Goal: Task Accomplishment & Management: Use online tool/utility

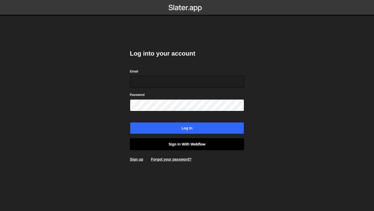
click at [193, 147] on link "Sign in with Webflow" at bounding box center [187, 144] width 114 height 12
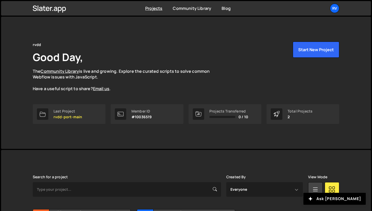
scroll to position [38, 0]
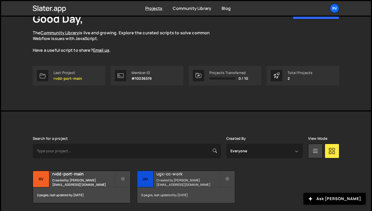
click at [188, 182] on small "Created by ramir.vdd@gmail.com" at bounding box center [187, 182] width 63 height 9
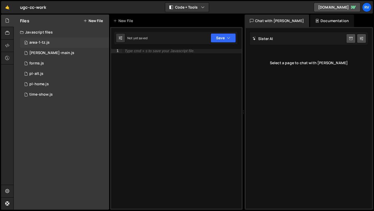
click at [73, 39] on div "0 area-1-tz.js 0" at bounding box center [64, 42] width 89 height 10
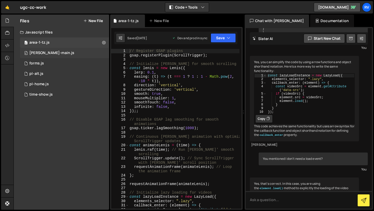
scroll to position [1234, 0]
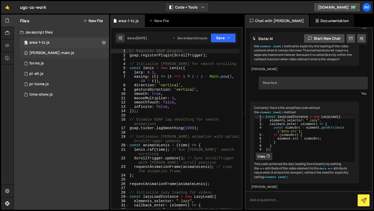
click at [71, 52] on div "0 barba-main.js 0" at bounding box center [64, 53] width 89 height 10
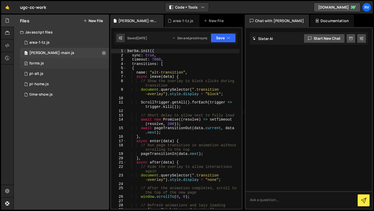
click at [70, 65] on div "0 forms.js 0" at bounding box center [64, 63] width 89 height 10
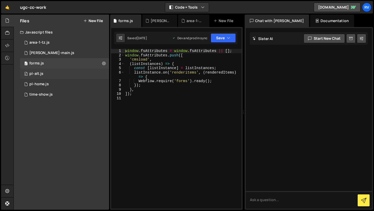
click at [70, 75] on div "0 pl-alt.js 0" at bounding box center [64, 74] width 89 height 10
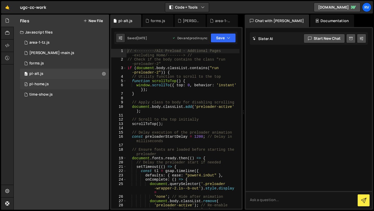
click at [68, 84] on div "0 pl-home.js 0" at bounding box center [64, 84] width 89 height 10
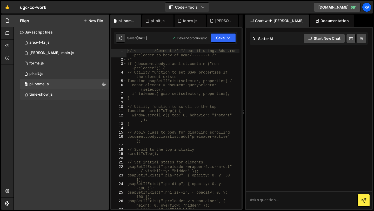
click at [67, 92] on div "0 time-show.js 0" at bounding box center [64, 94] width 89 height 10
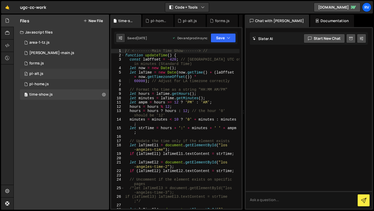
click at [70, 75] on div "0 pl-alt.js 0" at bounding box center [64, 74] width 89 height 10
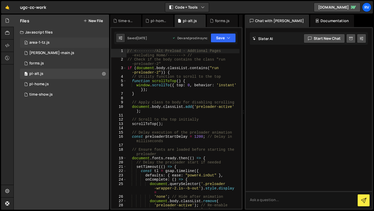
click at [66, 40] on div "0 area-1-tz.js 0" at bounding box center [64, 42] width 89 height 10
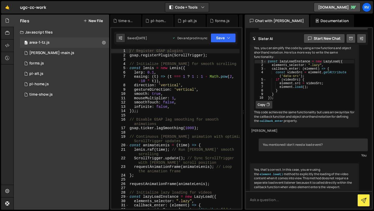
scroll to position [1234, 0]
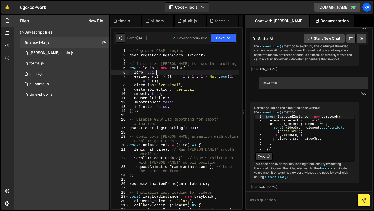
click at [197, 71] on div "// Register GSAP plugins gsap . registerPlugin ( ScrollTrigger ) ; // Initializ…" at bounding box center [184, 135] width 111 height 173
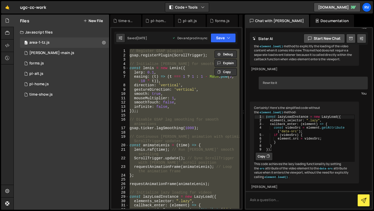
click at [166, 79] on div "// Register GSAP plugins gsap . registerPlugin ( ScrollTrigger ) ; // Initializ…" at bounding box center [184, 129] width 111 height 160
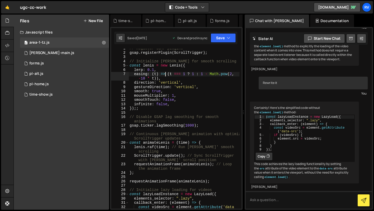
scroll to position [0, 0]
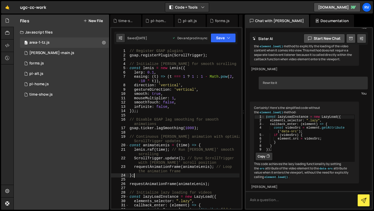
click at [142, 174] on div "// Register GSAP plugins gsap . registerPlugin ( ScrollTrigger ) ; // Initializ…" at bounding box center [184, 135] width 111 height 173
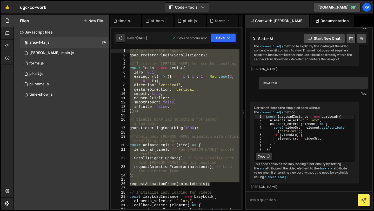
drag, startPoint x: 212, startPoint y: 184, endPoint x: 119, endPoint y: 52, distance: 161.7
click at [119, 52] on div "}; 1 2 3 4 5 6 7 8 9 10 11 12 13 14 15 16 17 18 19 20 21 22 23 24 25 26 27 28 2…" at bounding box center [176, 129] width 130 height 160
type textarea "// Register GSAP plugins gsap.registerPlugin(ScrollTrigger);"
click at [134, 186] on div "// Register GSAP plugins gsap . registerPlugin ( ScrollTrigger ) ; // Initializ…" at bounding box center [184, 135] width 111 height 173
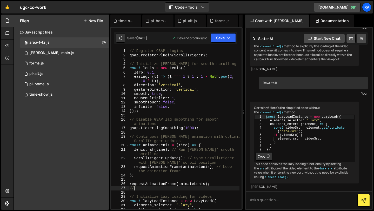
type textarea "/"
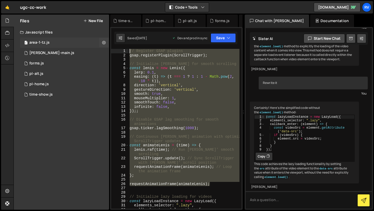
drag, startPoint x: 212, startPoint y: 185, endPoint x: 94, endPoint y: 47, distance: 181.6
click at [94, 47] on div "Files New File Javascript files 0 area-1-tz.js 0 0 barba-main.js 0 0 forms.js 0…" at bounding box center [194, 112] width 360 height 195
type textarea "// Register GSAP plugins gsap.registerPlugin(ScrollTrigger);"
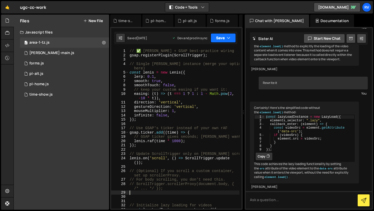
click at [229, 41] on button "Save" at bounding box center [223, 37] width 25 height 9
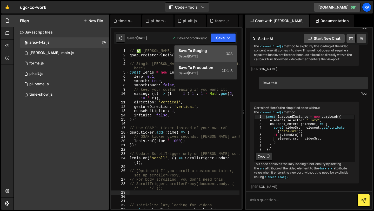
click at [224, 52] on div "Save to Staging S" at bounding box center [206, 50] width 54 height 5
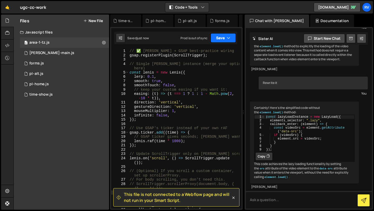
click at [225, 39] on button "Save" at bounding box center [223, 37] width 25 height 9
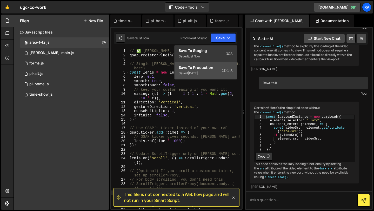
click at [218, 70] on div "Saved 8 months ago" at bounding box center [206, 73] width 54 height 6
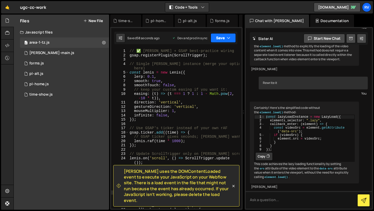
click at [222, 39] on button "Save" at bounding box center [223, 37] width 25 height 9
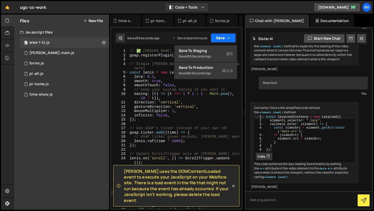
click at [223, 39] on button "Save" at bounding box center [223, 37] width 25 height 9
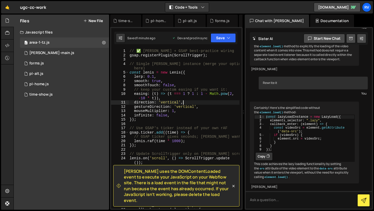
click at [194, 103] on div "// ✅ Lenis + GSAP best-practice wiring gsap . registerPlugin ( ScrollTrigger ) …" at bounding box center [184, 135] width 111 height 173
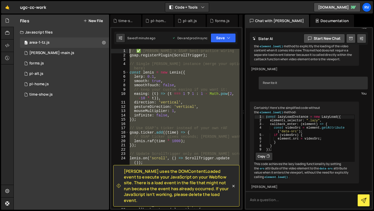
drag, startPoint x: 167, startPoint y: 152, endPoint x: 111, endPoint y: 32, distance: 131.7
click at [111, 32] on div "Slater uses the DOMContentLoaded event to execute your JavaScript on your Webfl…" at bounding box center [176, 118] width 132 height 183
type textarea "// ✅ Lenis + GSAP best-practice wiring gsap.registerPlugin(ScrollTrigger);"
paste textarea
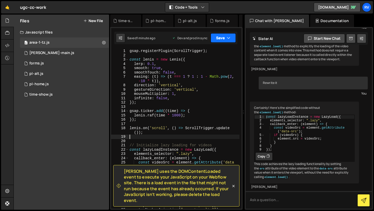
click at [229, 41] on button "Save" at bounding box center [223, 37] width 25 height 9
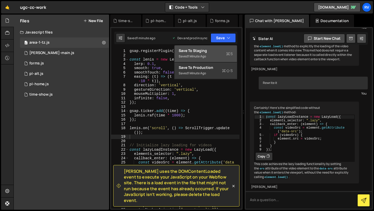
click at [220, 53] on div "Saved 1 minute ago" at bounding box center [206, 56] width 54 height 6
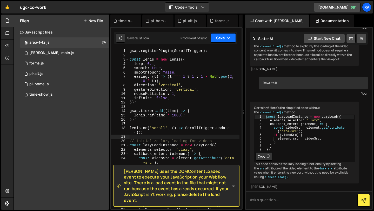
click at [226, 38] on button "Save" at bounding box center [223, 37] width 25 height 9
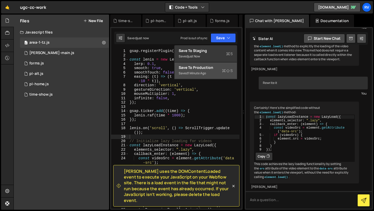
click at [215, 71] on div "Saved 1 minute ago" at bounding box center [206, 73] width 54 height 6
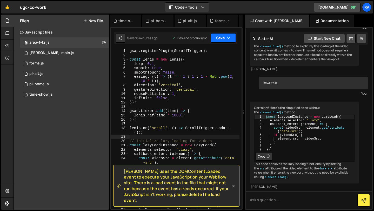
click at [220, 34] on button "Save" at bounding box center [223, 37] width 25 height 9
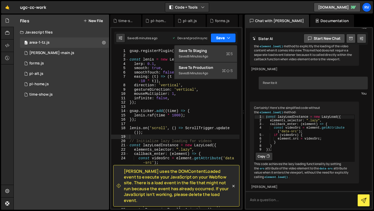
click at [220, 35] on button "Save" at bounding box center [223, 37] width 25 height 9
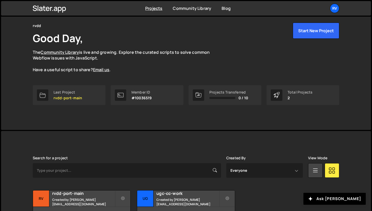
scroll to position [56, 0]
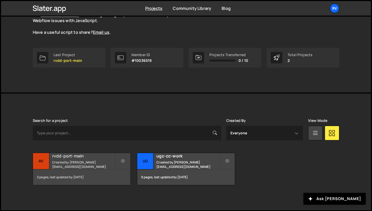
click at [94, 158] on h2 "rvdd-port-main" at bounding box center [83, 156] width 63 height 6
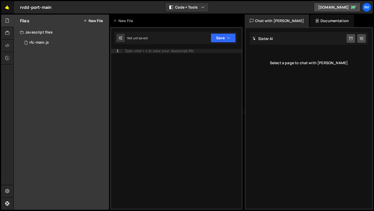
click at [9, 8] on link "🤙" at bounding box center [7, 7] width 13 height 12
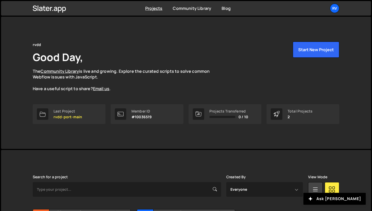
scroll to position [56, 0]
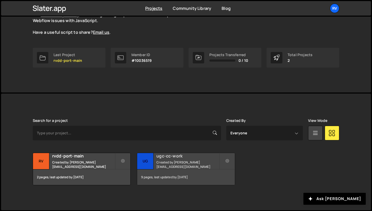
click at [183, 158] on h2 "ugc-cc-work" at bounding box center [187, 156] width 63 height 6
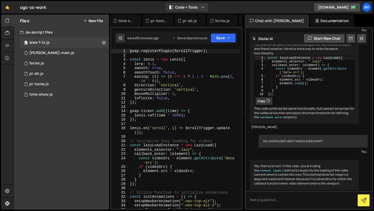
scroll to position [1234, 0]
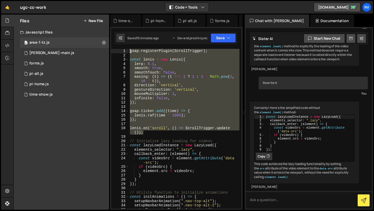
drag, startPoint x: 152, startPoint y: 133, endPoint x: 113, endPoint y: 33, distance: 106.3
click at [113, 33] on div "lenis.on('scroll', () => ScrollTrigger.update()); 1 2 3 4 5 6 7 8 9 10 11 12 13…" at bounding box center [176, 118] width 132 height 183
type textarea "gsap.registerPlugin(ScrollTrigger);"
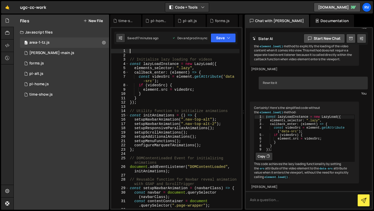
paste textarea "});"
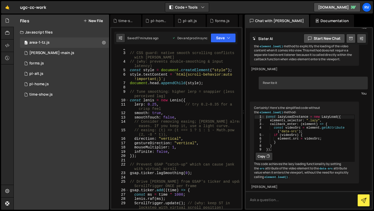
scroll to position [0, 0]
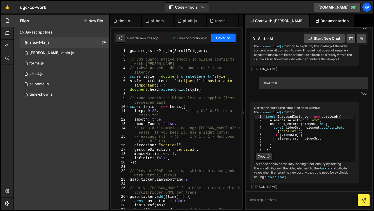
click at [225, 37] on button "Save" at bounding box center [223, 37] width 25 height 9
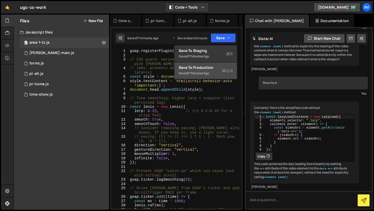
click at [217, 74] on div "Saved 17 minutes ago" at bounding box center [206, 73] width 54 height 6
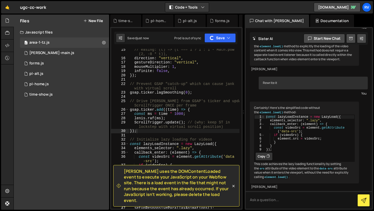
click at [223, 44] on div "Saved just now Prod is out of sync Upgrade to Edit Save Save to Staging S Saved…" at bounding box center [175, 38] width 123 height 12
click at [223, 39] on button "Save" at bounding box center [219, 37] width 31 height 9
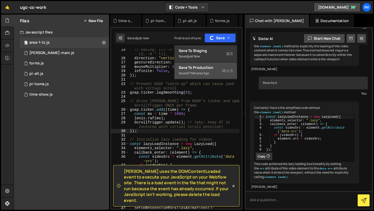
click at [216, 70] on div "Saved 17 minutes ago" at bounding box center [206, 73] width 54 height 6
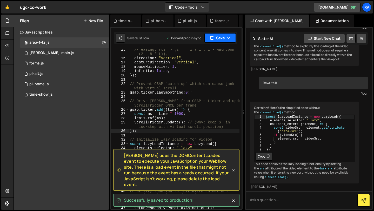
click at [224, 36] on button "Save" at bounding box center [219, 37] width 31 height 9
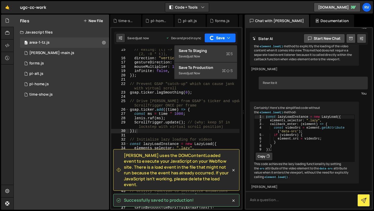
click at [224, 36] on button "Save" at bounding box center [219, 37] width 31 height 9
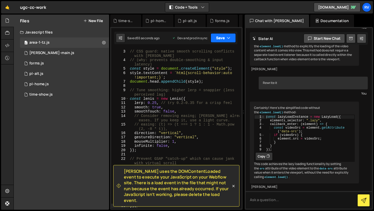
scroll to position [0, 0]
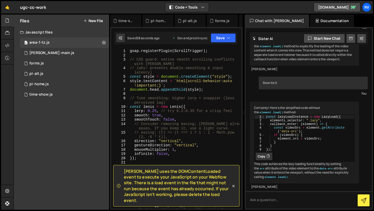
type textarea "lerp: 0.25, // try 0.2–0.35 for a crisp feel"
drag, startPoint x: 234, startPoint y: 110, endPoint x: 134, endPoint y: 111, distance: 100.5
click at [134, 111] on div "gsap . registerPlugin ( ScrollTrigger ) ; // CSS guard: native smooth scrolling…" at bounding box center [184, 133] width 111 height 168
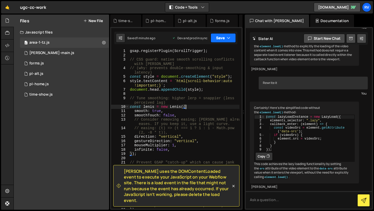
click at [225, 39] on button "Save" at bounding box center [223, 37] width 25 height 9
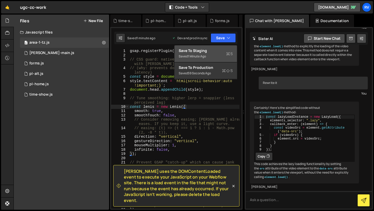
click at [218, 57] on div "Saved 1 minute ago" at bounding box center [206, 56] width 54 height 6
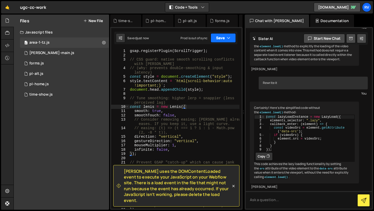
click at [224, 36] on button "Save" at bounding box center [223, 37] width 25 height 9
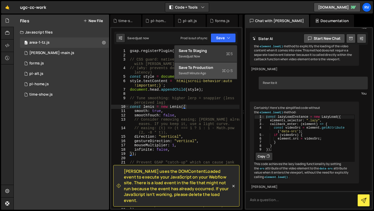
click at [216, 72] on div "Saved 1 minute ago" at bounding box center [206, 73] width 54 height 6
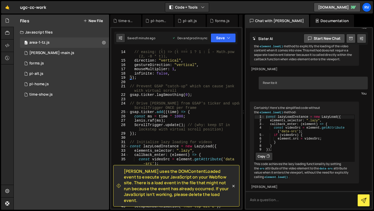
scroll to position [79, 0]
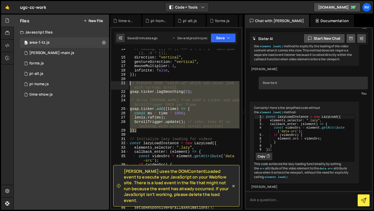
drag, startPoint x: 142, startPoint y: 132, endPoint x: 117, endPoint y: 84, distance: 54.5
click at [117, 83] on div "}); 14 15 16 17 18 19 20 21 22 23 24 25 26 27 28 29 30 31 32 33 34 35 36 37 38 …" at bounding box center [176, 129] width 130 height 160
paste textarea "}"
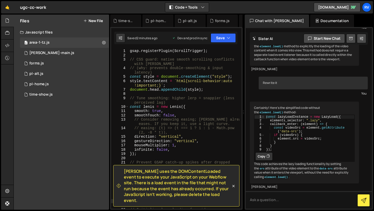
scroll to position [0, 0]
click at [229, 38] on icon "button" at bounding box center [229, 37] width 4 height 5
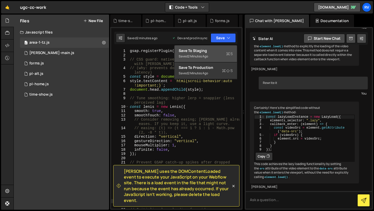
click at [222, 49] on div "Save to Staging S" at bounding box center [206, 50] width 54 height 5
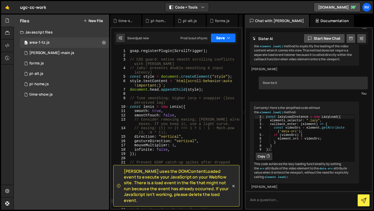
click at [226, 37] on button "Save" at bounding box center [223, 37] width 25 height 9
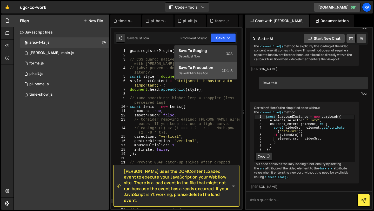
click at [217, 72] on div "Saved 2 minutes ago" at bounding box center [206, 73] width 54 height 6
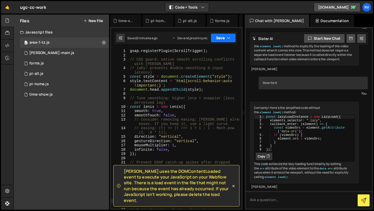
click at [225, 41] on button "Save" at bounding box center [223, 37] width 25 height 9
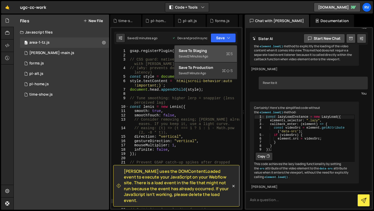
click at [222, 49] on div "Save to Staging S" at bounding box center [206, 50] width 54 height 5
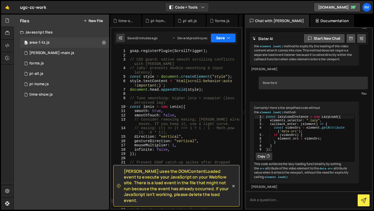
click at [222, 34] on button "Save" at bounding box center [223, 37] width 25 height 9
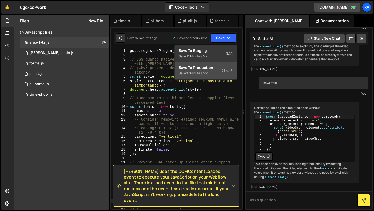
click at [214, 70] on div "Saved 2 minutes ago" at bounding box center [206, 73] width 54 height 6
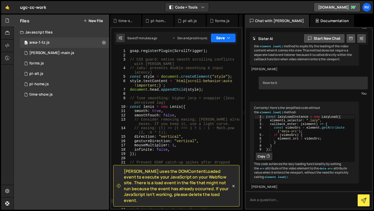
click at [222, 34] on button "Save" at bounding box center [223, 37] width 25 height 9
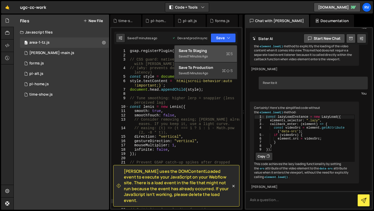
click at [216, 52] on div "Save to Staging S" at bounding box center [206, 50] width 54 height 5
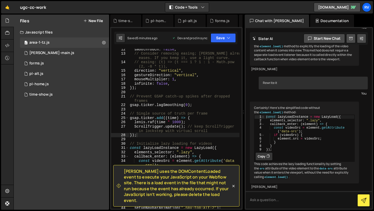
scroll to position [66, 0]
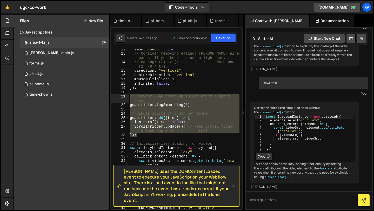
drag, startPoint x: 143, startPoint y: 135, endPoint x: 128, endPoint y: 95, distance: 42.9
click at [128, 95] on div "}); 12 13 14 15 16 17 18 19 20 21 22 23 24 25 26 27 28 29 30 31 32 33 34 35 36 …" at bounding box center [176, 129] width 130 height 160
click at [145, 105] on div "smoothTouch : false , // Consider removing easing; Lenis already eases. If you …" at bounding box center [184, 129] width 111 height 160
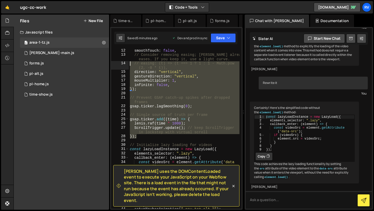
scroll to position [0, 0]
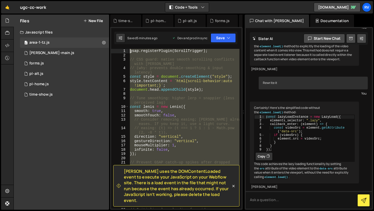
drag, startPoint x: 138, startPoint y: 136, endPoint x: 115, endPoint y: -23, distance: 160.6
click at [115, 0] on html "Projects Community Library Blog rv Projects Your Teams Invite team member Accou…" at bounding box center [187, 105] width 374 height 211
type textarea "gsap.registerPlugin(ScrollTrigger);"
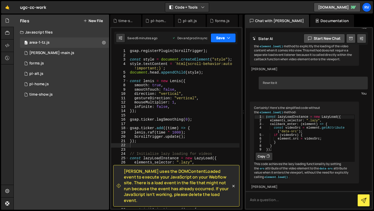
click at [224, 37] on button "Save" at bounding box center [223, 37] width 25 height 9
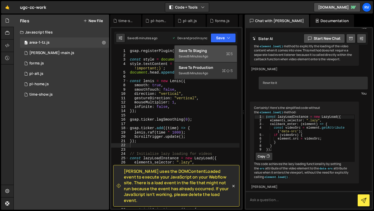
click at [216, 49] on div "Save to Staging S" at bounding box center [206, 50] width 54 height 5
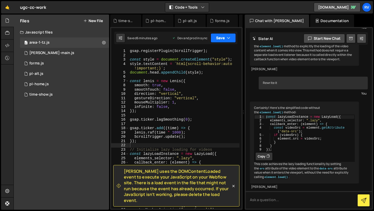
click at [225, 38] on button "Save" at bounding box center [223, 37] width 25 height 9
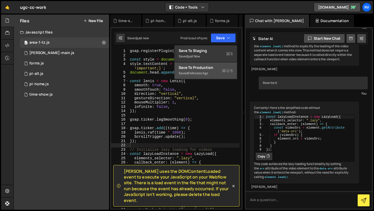
click at [211, 71] on div "Saved 6 minutes ago" at bounding box center [206, 73] width 54 height 6
